Goal: Task Accomplishment & Management: Use online tool/utility

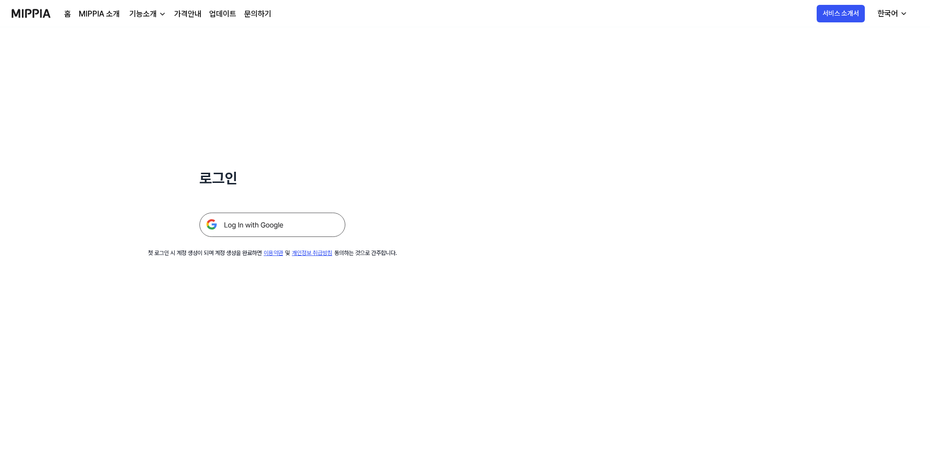
click at [284, 221] on img at bounding box center [272, 225] width 146 height 24
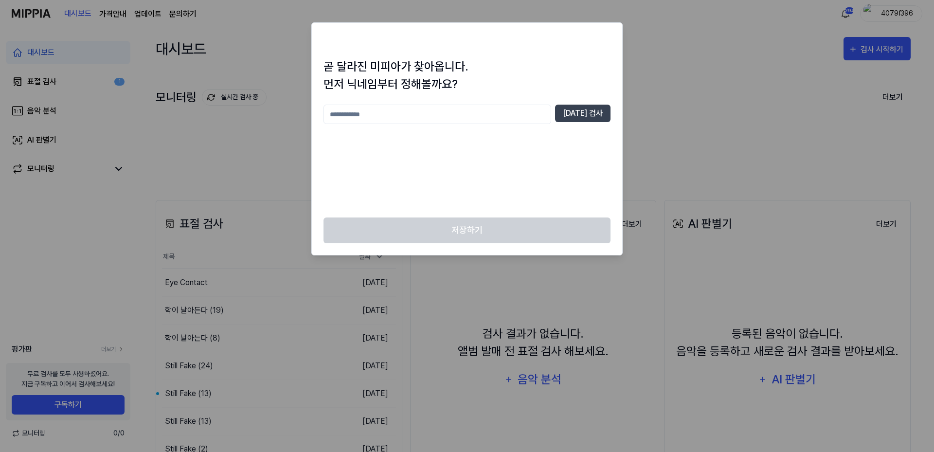
click at [479, 110] on input "text" at bounding box center [438, 114] width 228 height 19
